Goal: Find contact information: Find contact information

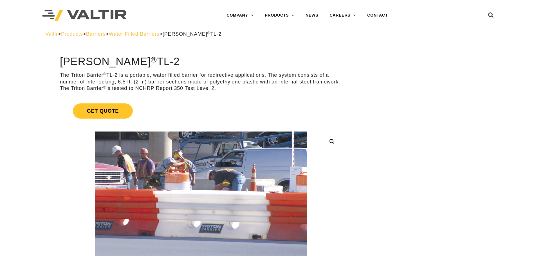
click at [364, 15] on link "CONTACT" at bounding box center [378, 15] width 32 height 11
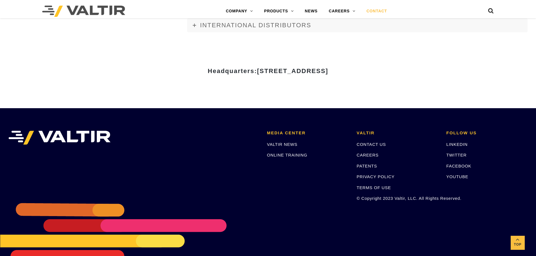
scroll to position [784, 0]
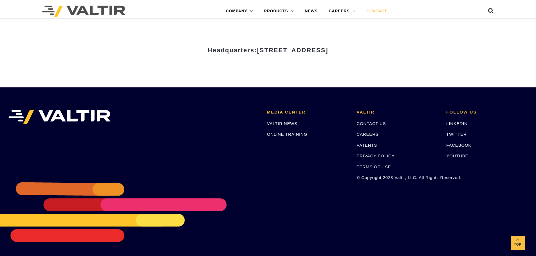
click at [456, 144] on link "FACEBOOK" at bounding box center [458, 145] width 25 height 5
click at [382, 158] on link "PRIVACY POLICY" at bounding box center [376, 156] width 38 height 5
